Goal: Navigation & Orientation: Find specific page/section

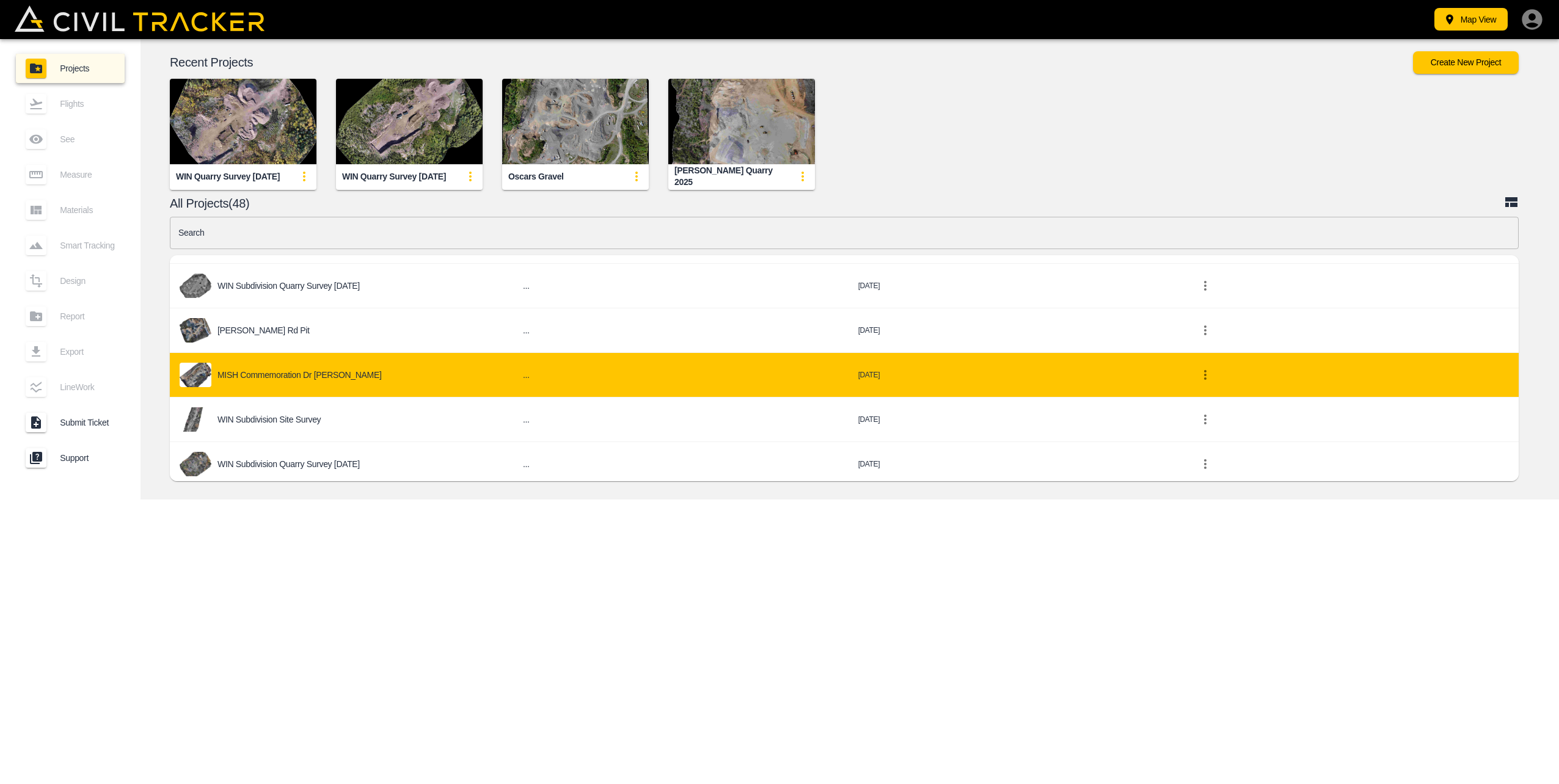
scroll to position [488, 0]
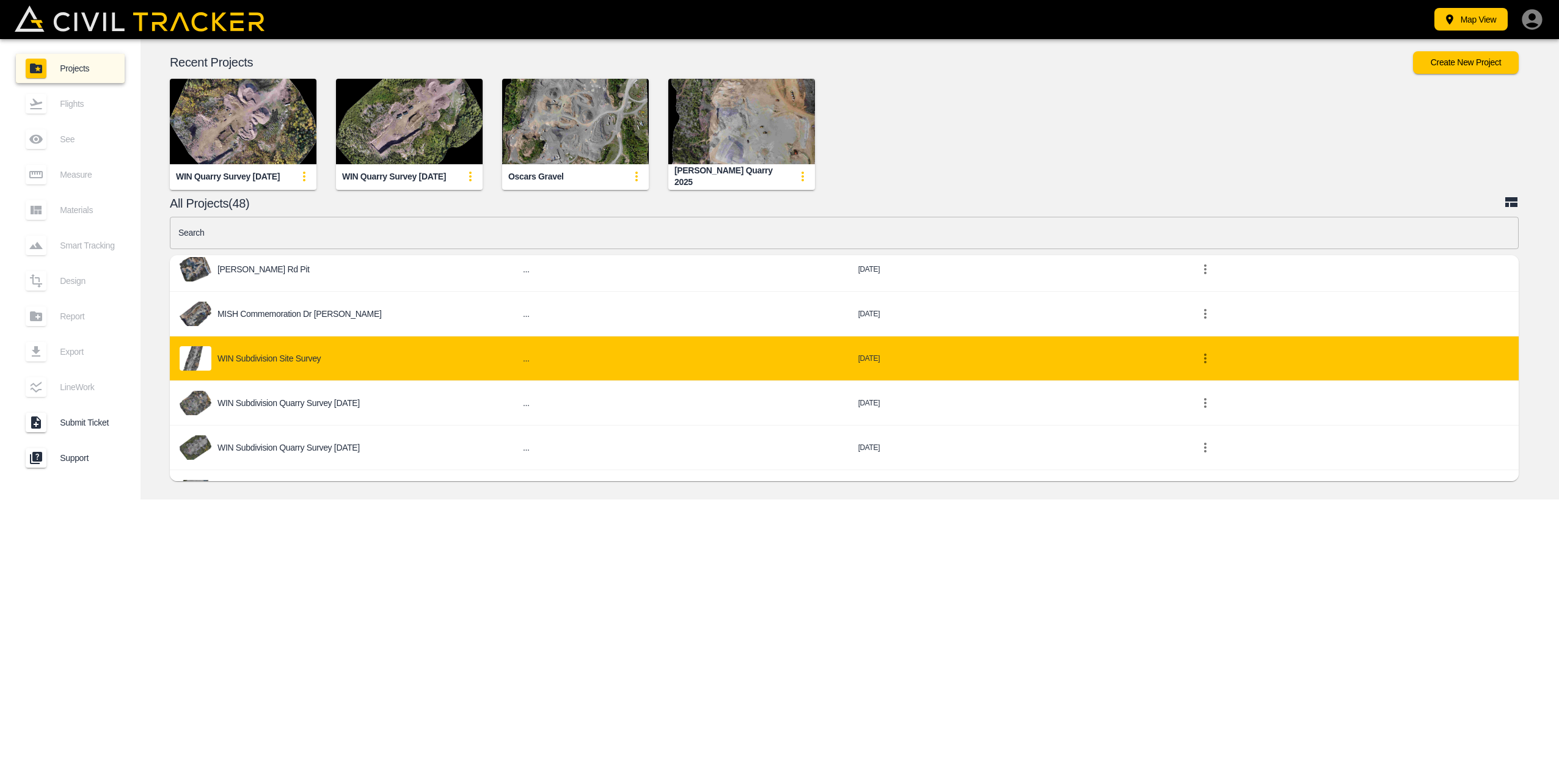
click at [361, 358] on div "WIN Subdivision Site Survey" at bounding box center [341, 358] width 324 height 24
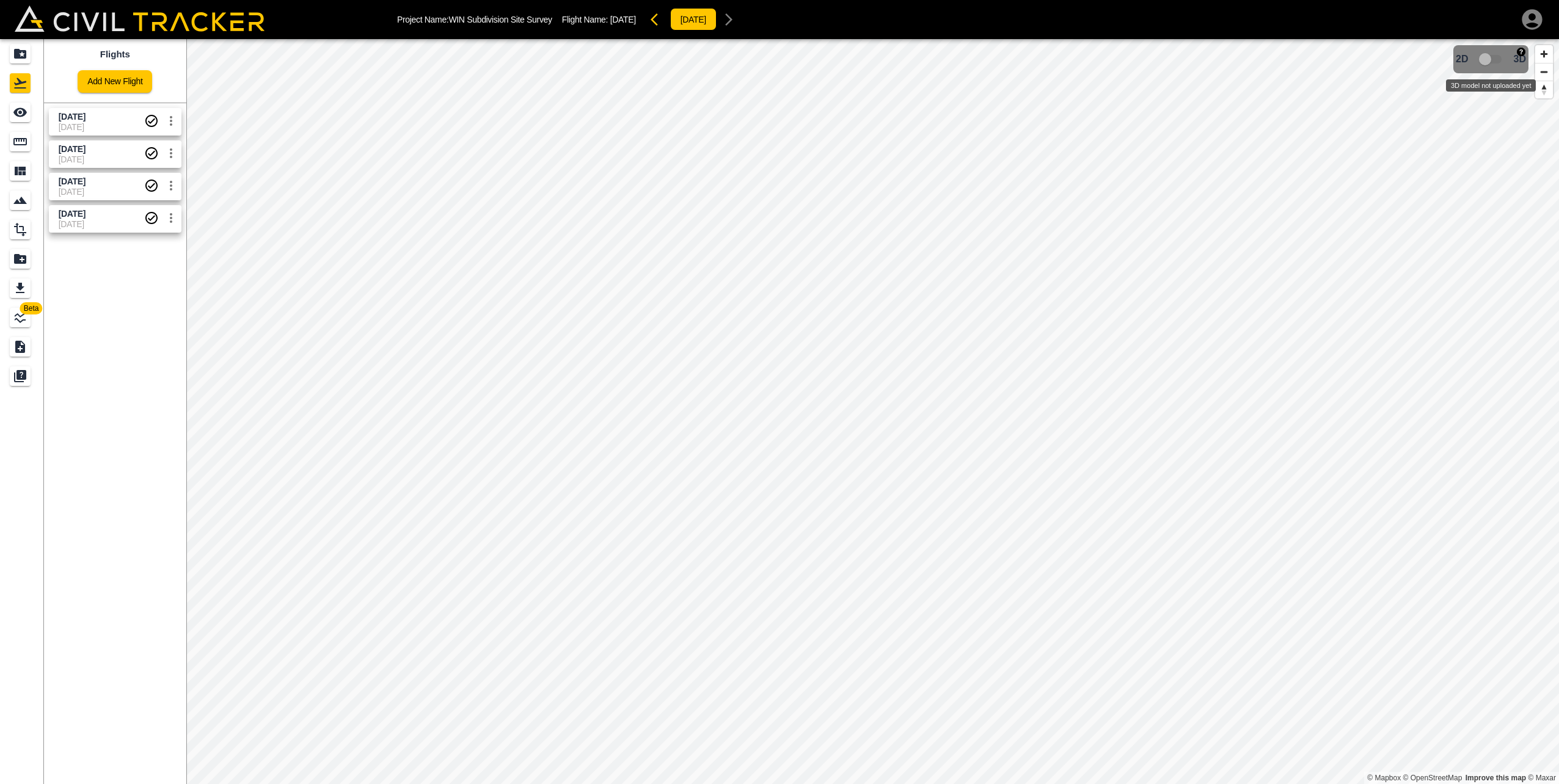
click at [1496, 61] on span "3D model not uploaded yet" at bounding box center [1491, 59] width 36 height 23
click at [87, 157] on span "[DATE]" at bounding box center [101, 159] width 85 height 10
click at [88, 122] on div "[DATE]" at bounding box center [73, 132] width 34 height 22
